Goal: Task Accomplishment & Management: Manage account settings

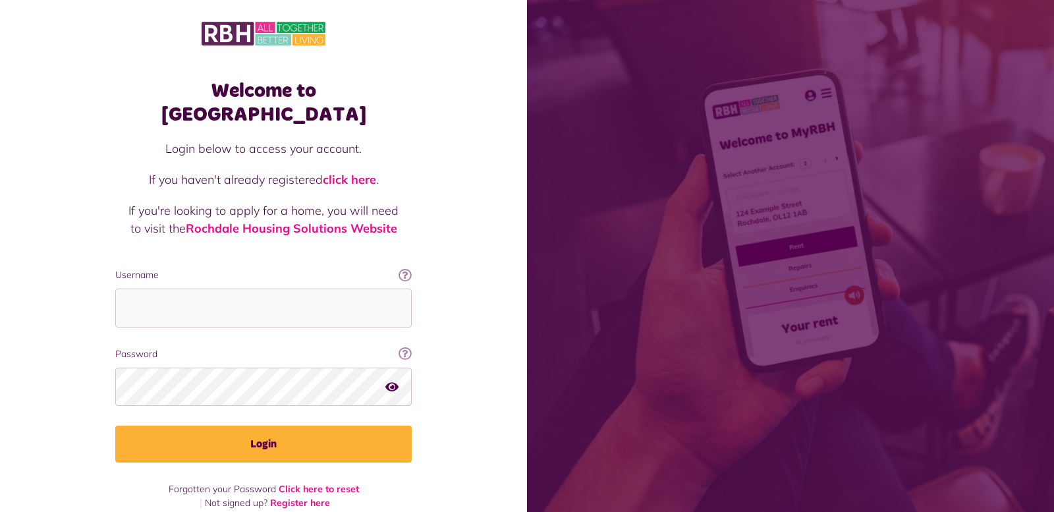
type input "**********"
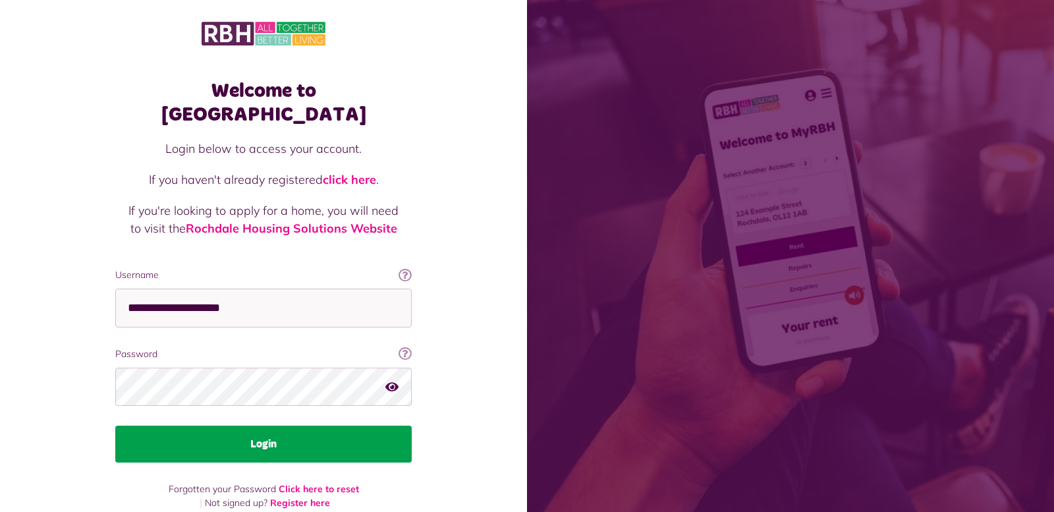
click at [233, 425] on button "Login" at bounding box center [263, 443] width 296 height 37
click at [203, 441] on div "**********" at bounding box center [260, 288] width 323 height 444
click at [242, 431] on button "Login" at bounding box center [263, 443] width 296 height 37
